Goal: Information Seeking & Learning: Learn about a topic

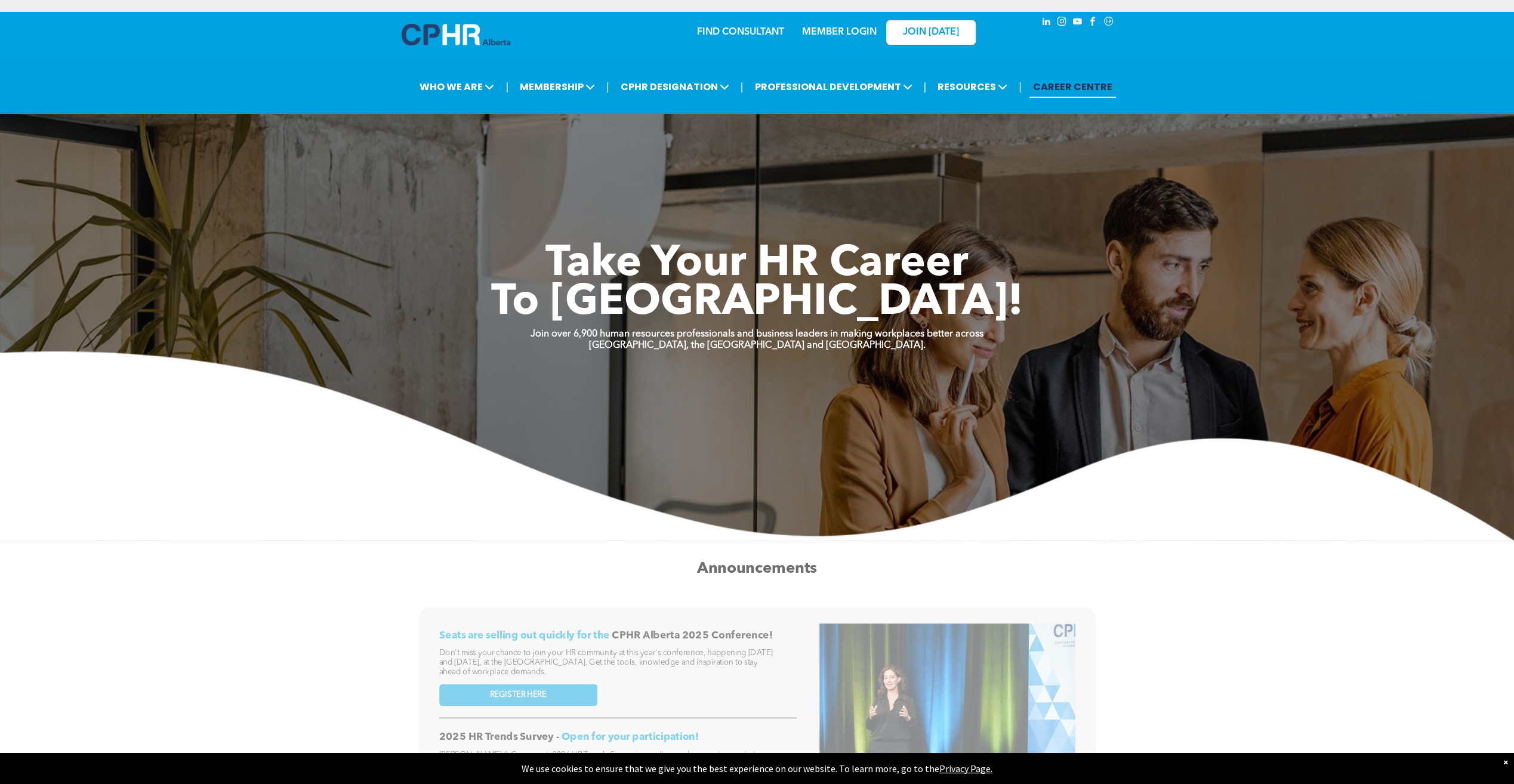
click at [848, 35] on link "MEMBER LOGIN" at bounding box center [839, 32] width 75 height 9
click at [1284, 630] on div "Seats are selling out quickly for the CPHR Alberta 2025 Conference! Don't miss …" at bounding box center [757, 782] width 1432 height 351
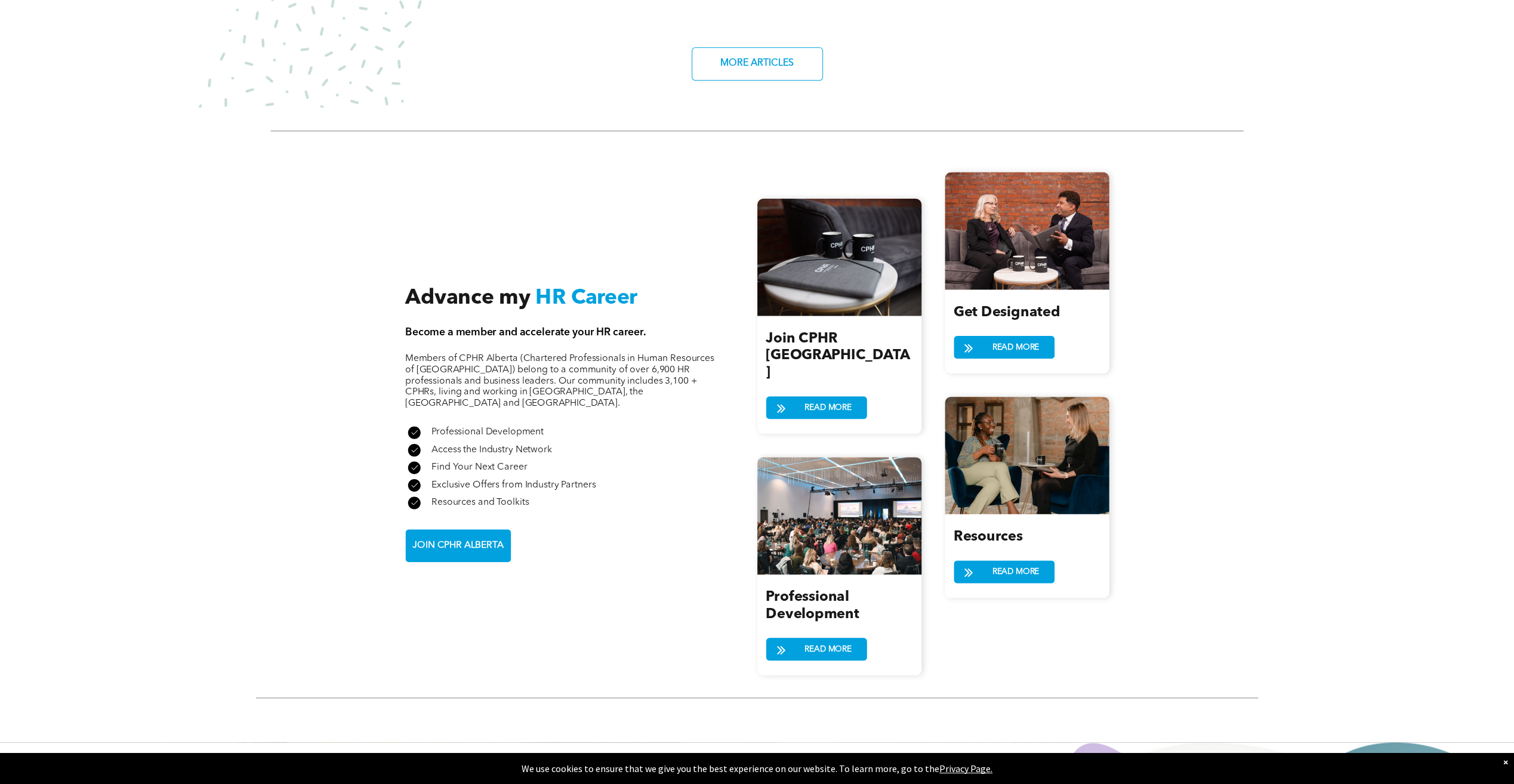
scroll to position [1313, 0]
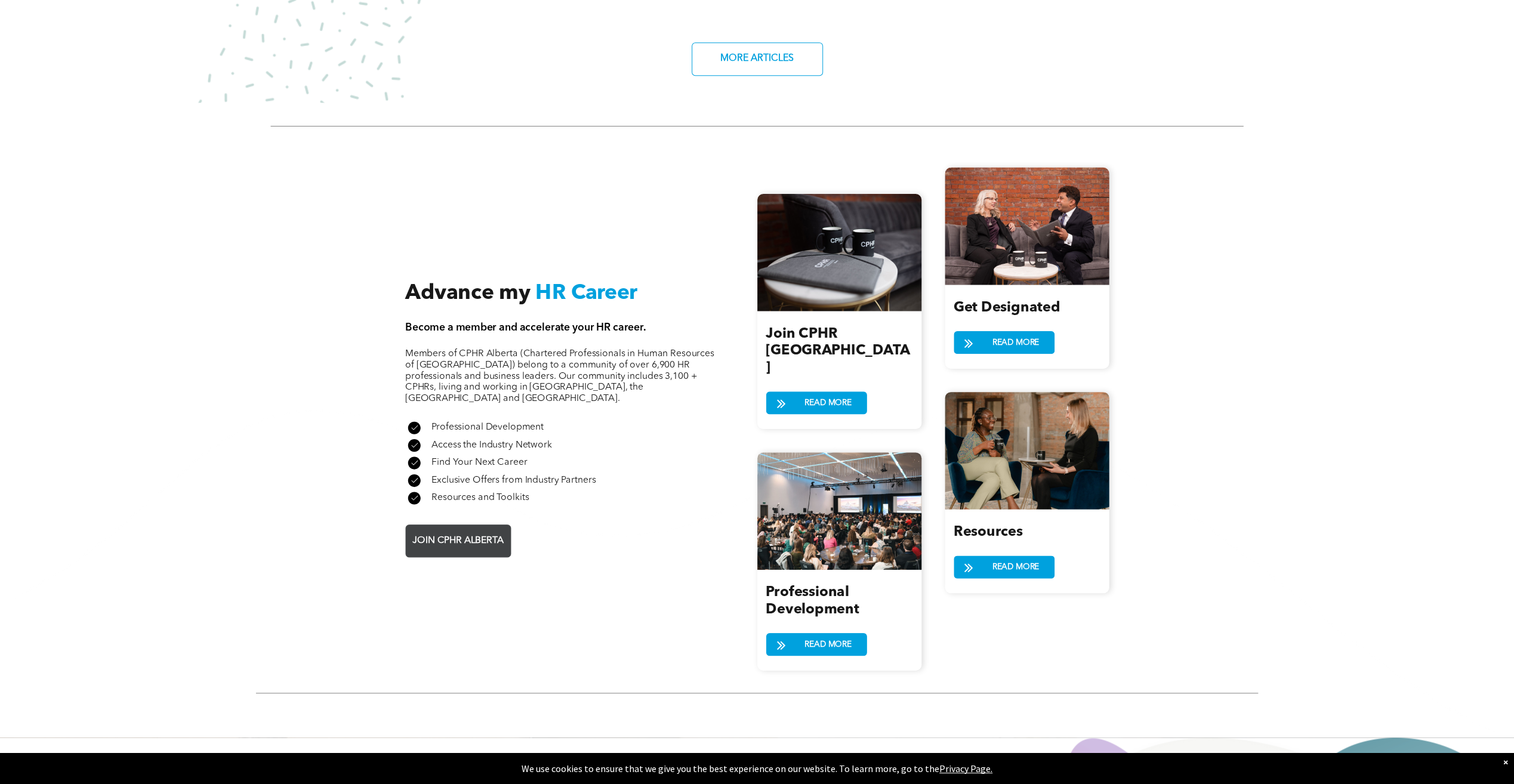
click at [456, 529] on span "JOIN CPHR ALBERTA" at bounding box center [457, 540] width 99 height 22
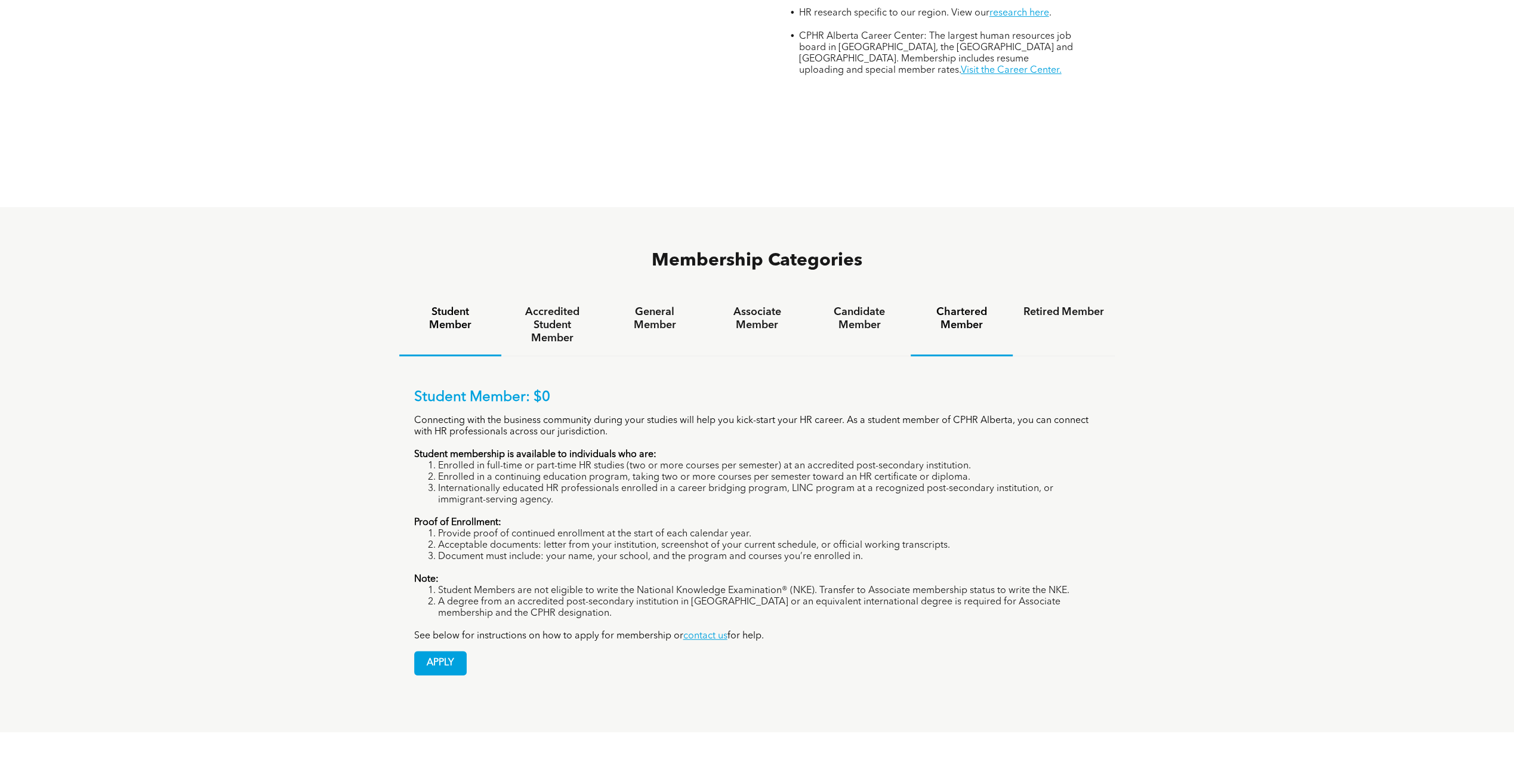
scroll to position [835, 0]
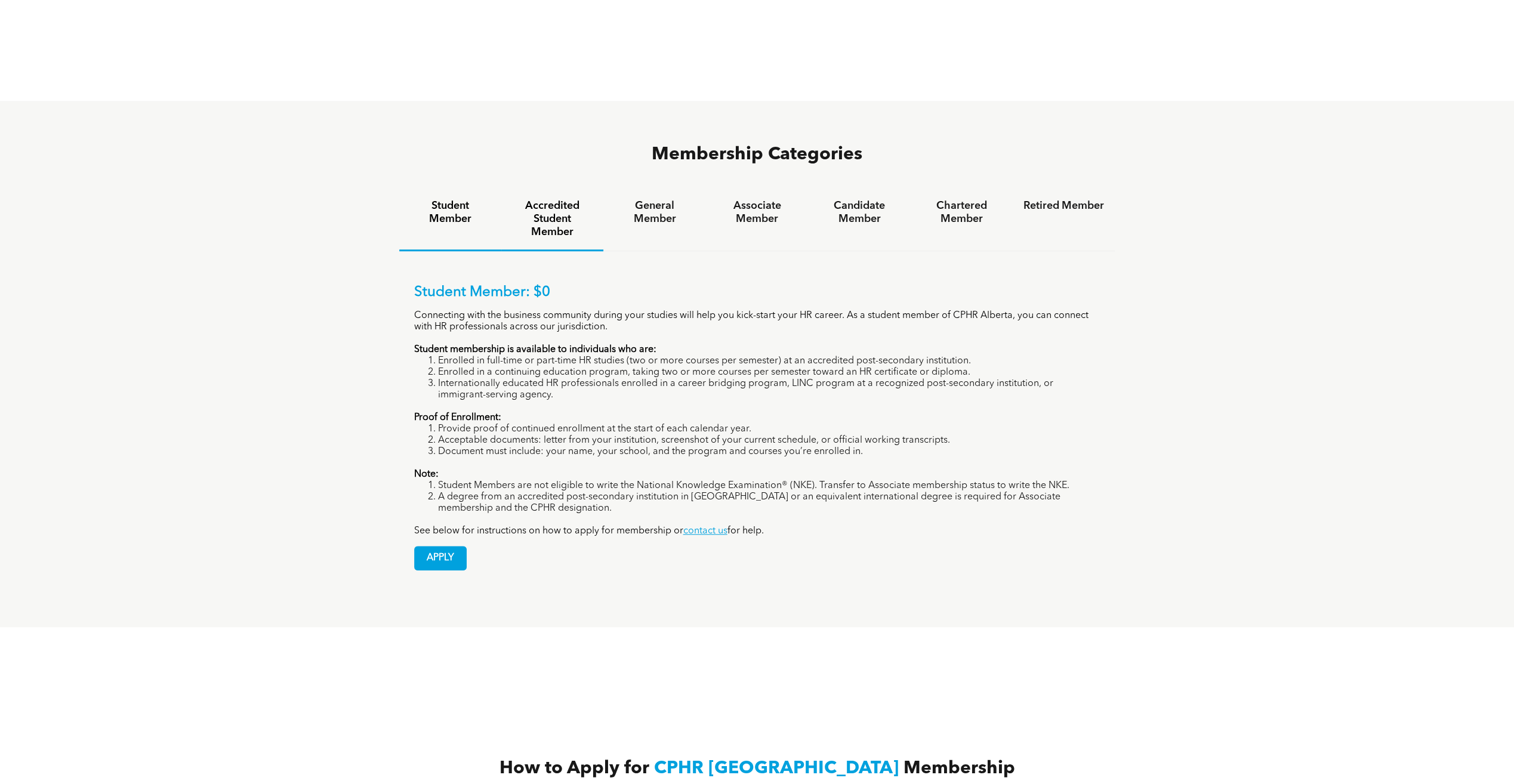
click at [551, 199] on h4 "Accredited Student Member" at bounding box center [552, 218] width 80 height 39
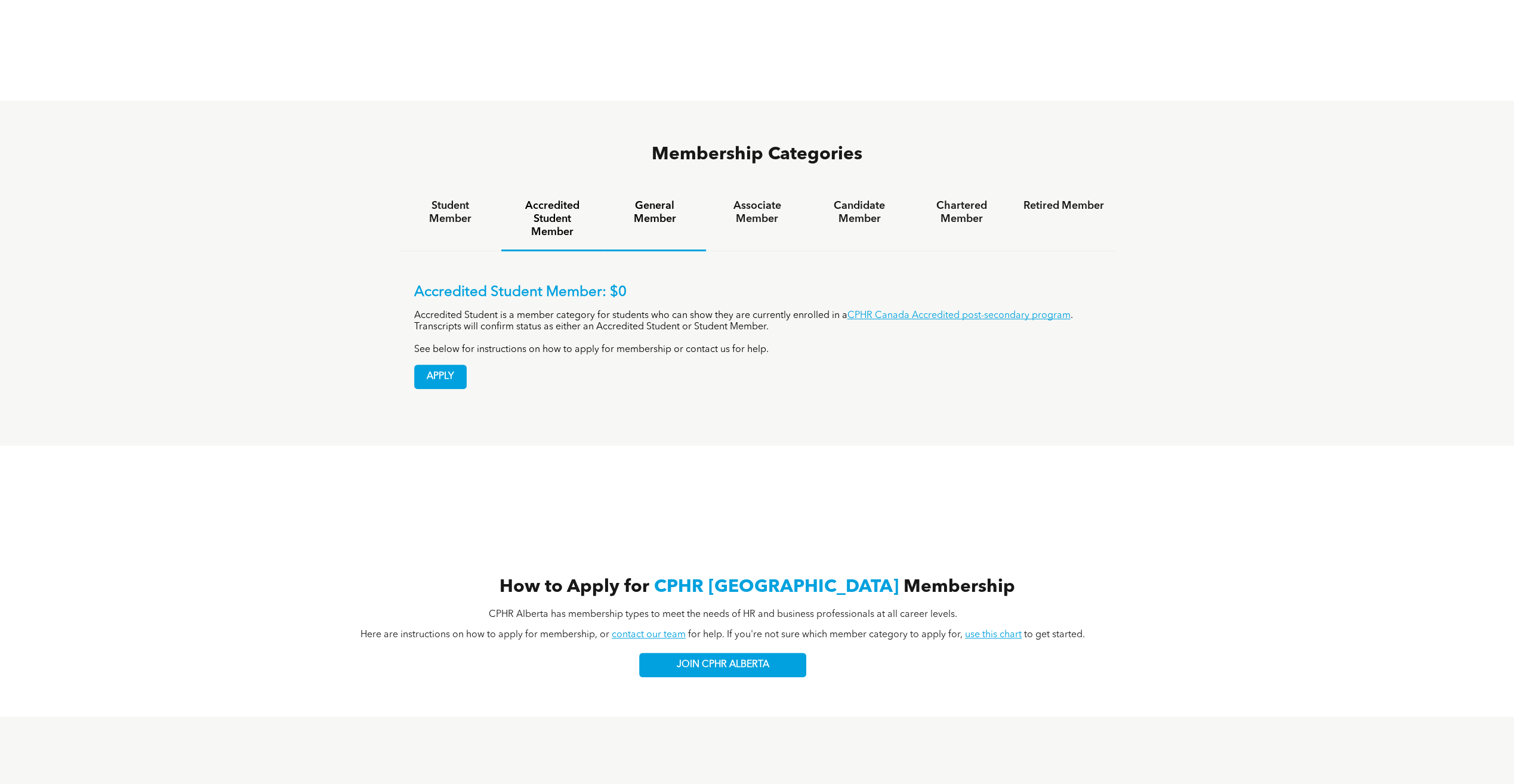
click at [649, 199] on h4 "General Member" at bounding box center [654, 212] width 80 height 26
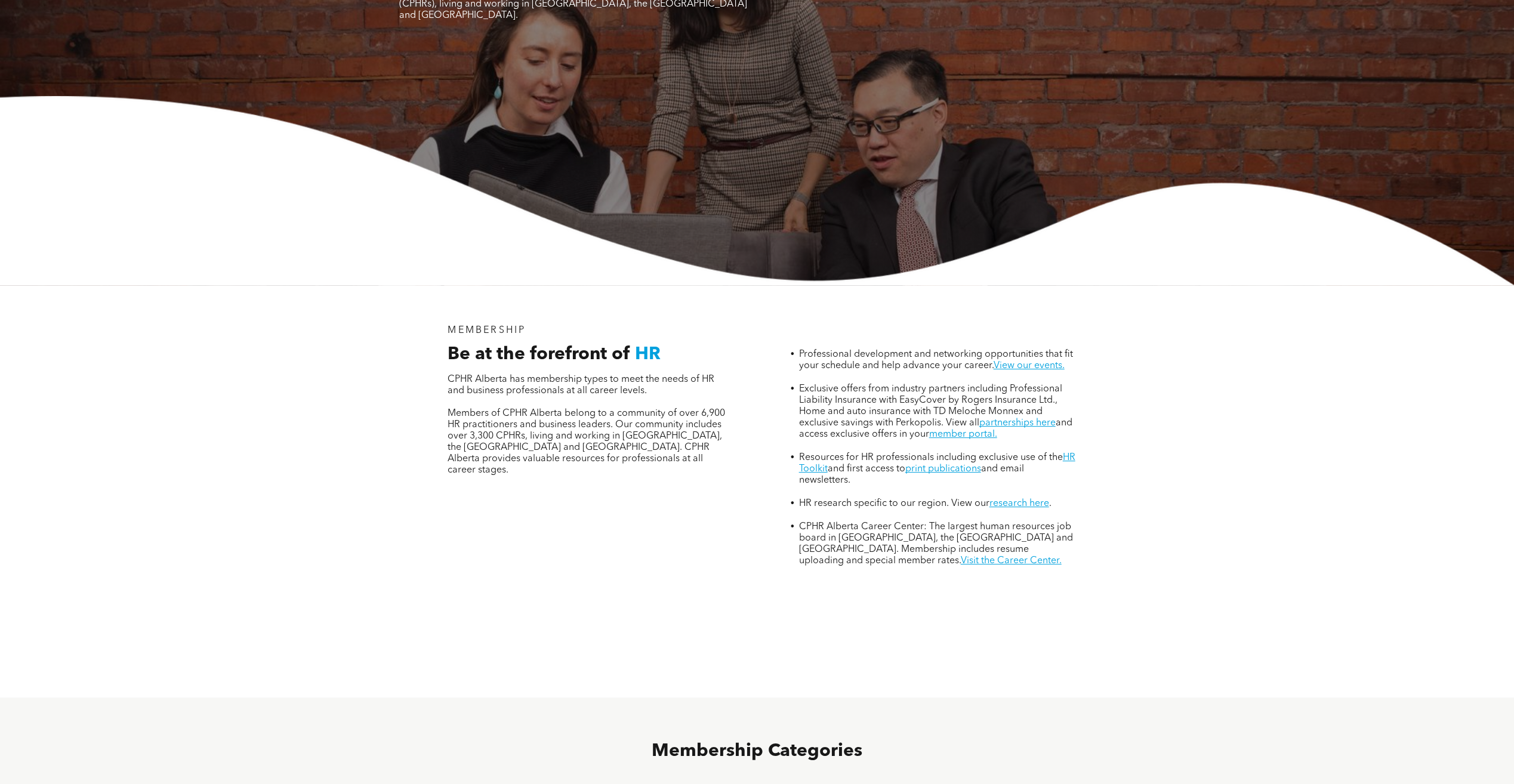
scroll to position [0, 0]
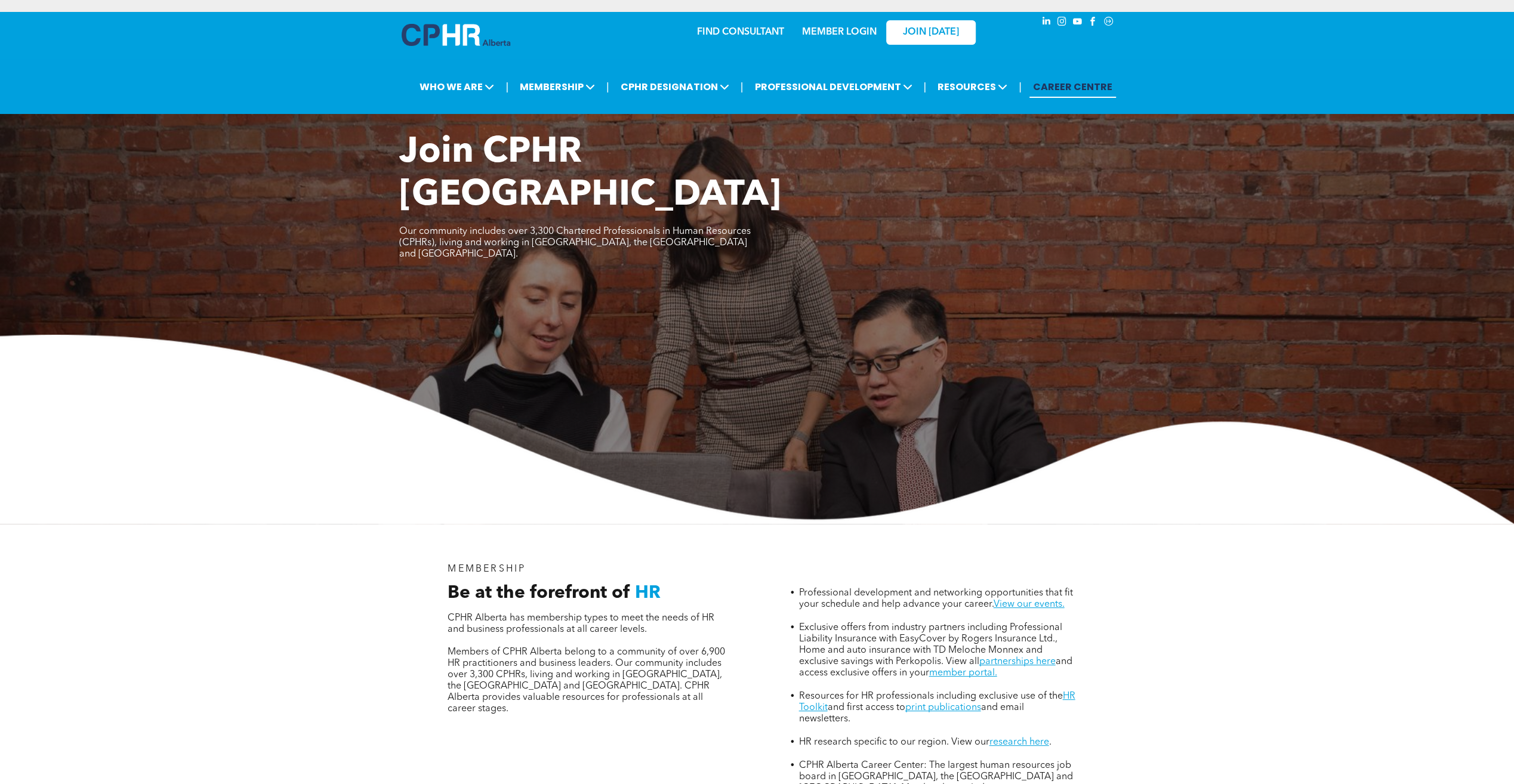
click at [1070, 89] on link "CAREER CENTRE" at bounding box center [1072, 86] width 86 height 22
click at [831, 36] on link "MEMBER LOGIN" at bounding box center [839, 32] width 75 height 9
